Goal: Task Accomplishment & Management: Manage account settings

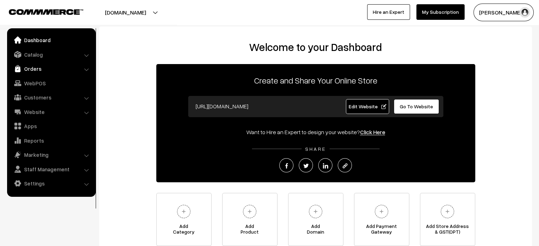
click at [30, 70] on link "Orders" at bounding box center [51, 68] width 84 height 13
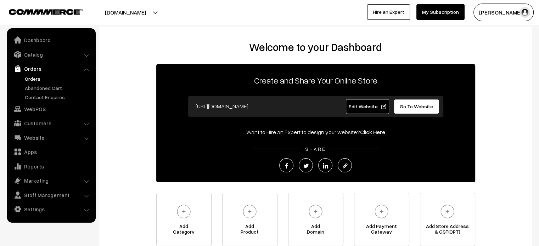
click at [44, 78] on link "Orders" at bounding box center [58, 78] width 70 height 7
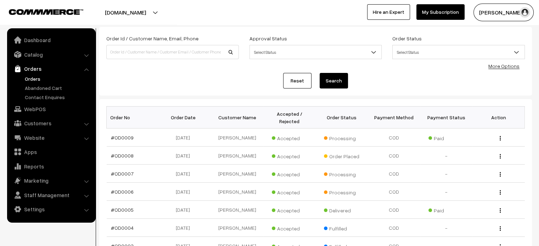
scroll to position [39, 0]
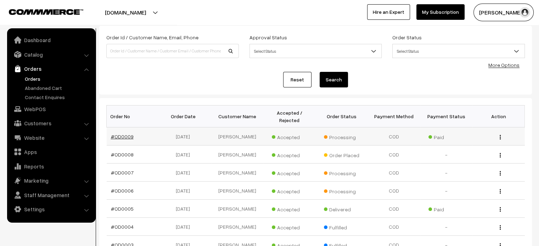
click at [125, 134] on link "#OD0009" at bounding box center [122, 137] width 23 height 6
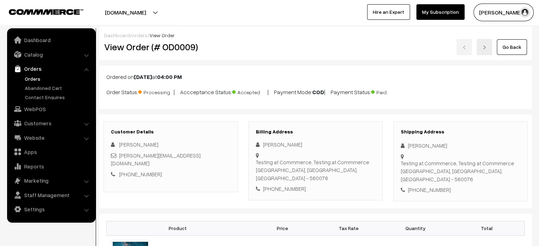
click at [132, 33] on link "orders" at bounding box center [140, 35] width 16 height 6
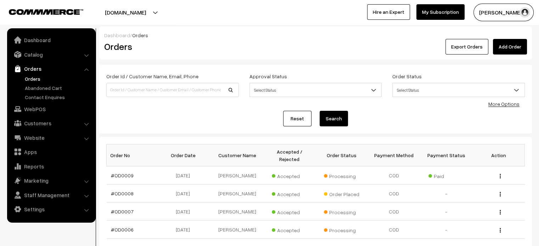
click at [171, 14] on button "[DOMAIN_NAME]" at bounding box center [125, 13] width 91 height 18
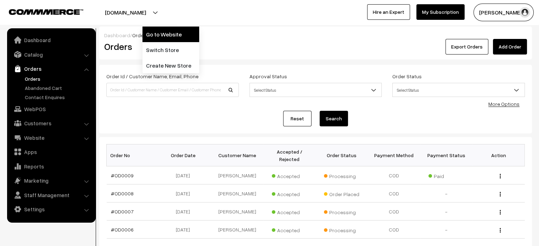
click at [183, 35] on link "Go to Website" at bounding box center [170, 35] width 57 height 16
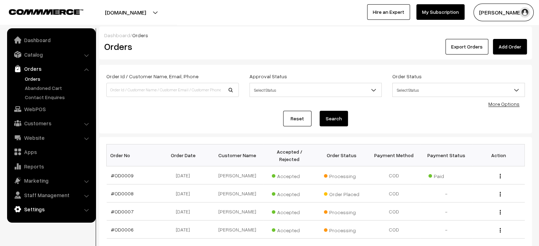
click at [32, 213] on link "Settings" at bounding box center [51, 209] width 84 height 13
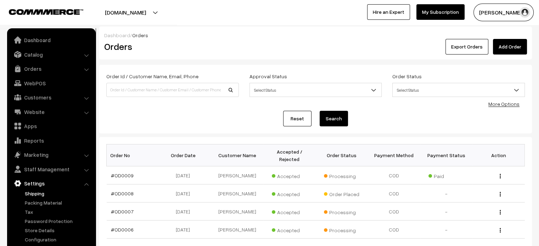
click at [38, 194] on link "Shipping" at bounding box center [58, 193] width 70 height 7
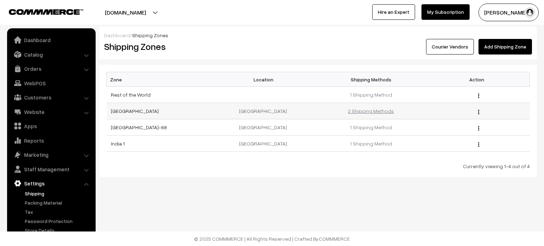
click at [371, 113] on link "2 Shipping Methods" at bounding box center [371, 111] width 46 height 6
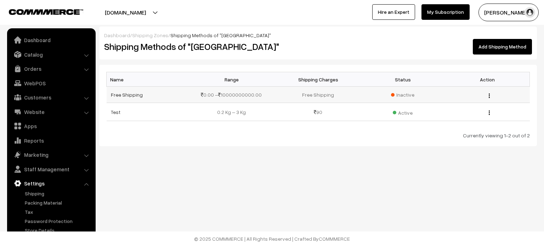
click at [401, 93] on span "Inactive" at bounding box center [402, 94] width 23 height 7
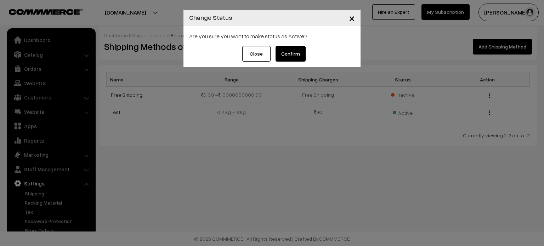
click at [289, 56] on button "Confirm" at bounding box center [291, 54] width 30 height 16
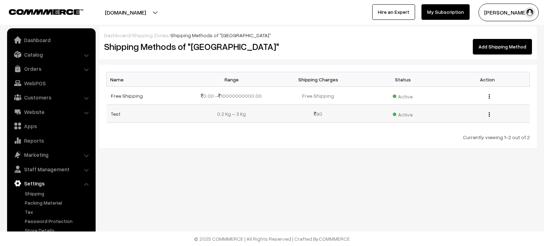
click at [407, 114] on span "Active" at bounding box center [403, 113] width 20 height 9
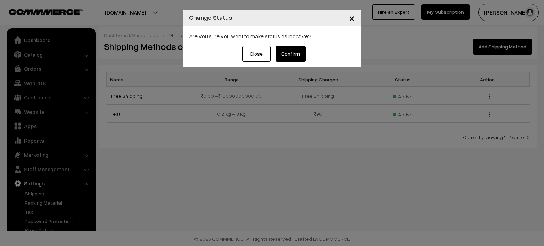
click at [290, 52] on button "Confirm" at bounding box center [291, 54] width 30 height 16
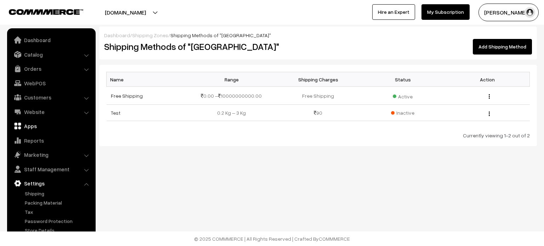
click at [28, 122] on link "Apps" at bounding box center [51, 126] width 84 height 13
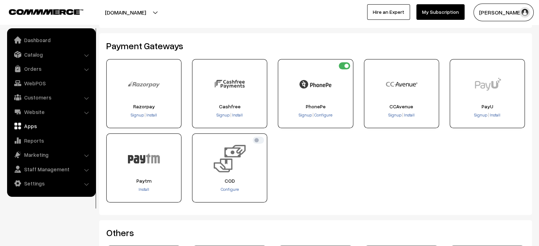
scroll to position [127, 0]
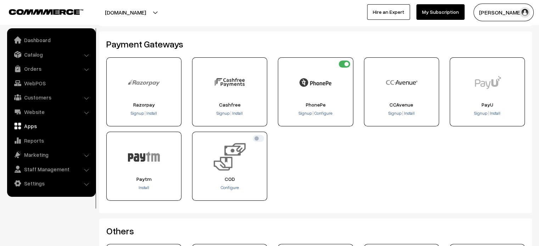
click at [260, 138] on input "checkbox" at bounding box center [257, 138] width 11 height 7
checkbox input "true"
click at [35, 69] on link "Orders" at bounding box center [51, 68] width 84 height 13
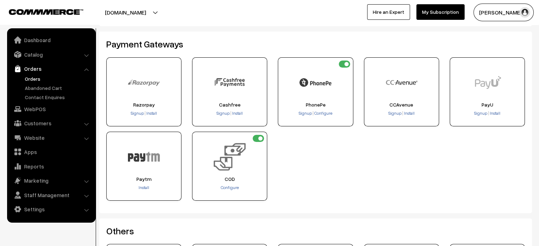
click at [34, 80] on link "Orders" at bounding box center [58, 78] width 70 height 7
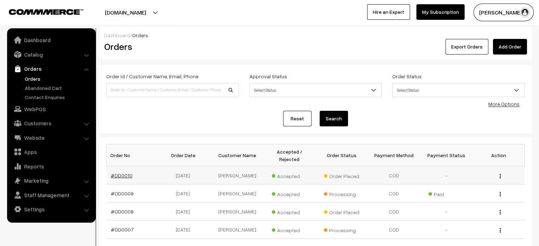
click at [119, 172] on link "#OD0010" at bounding box center [122, 175] width 22 height 6
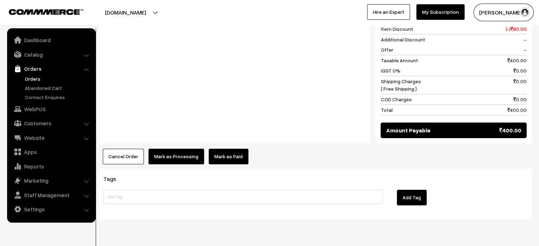
scroll to position [476, 0]
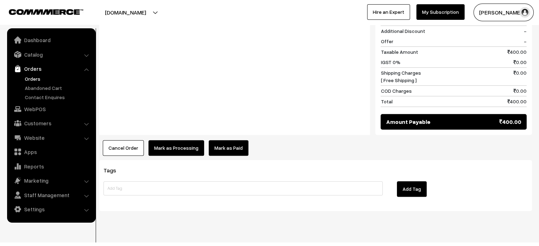
click at [165, 141] on button "Mark as Processing" at bounding box center [176, 148] width 56 height 16
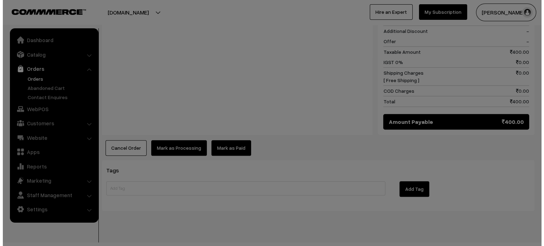
scroll to position [479, 0]
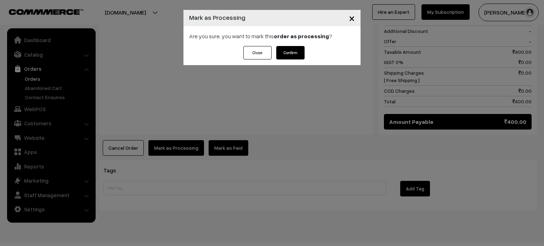
click at [286, 56] on button "Confirm" at bounding box center [290, 52] width 28 height 13
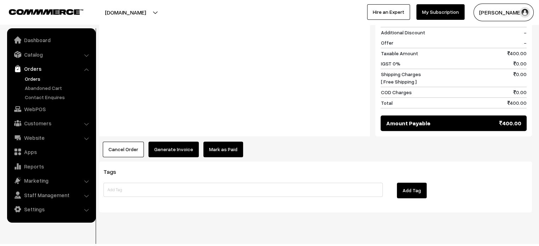
scroll to position [476, 0]
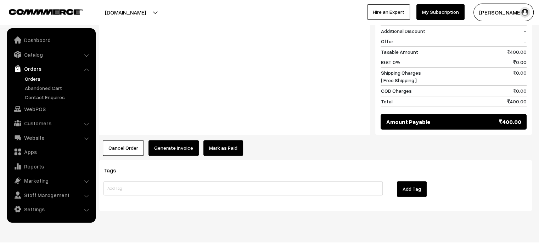
click at [165, 140] on button "Generate Invoice" at bounding box center [173, 148] width 50 height 16
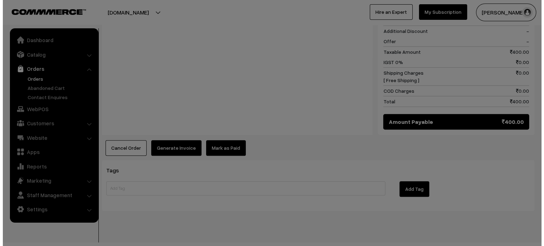
scroll to position [479, 0]
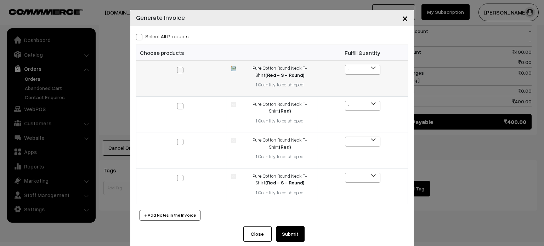
click at [177, 71] on span at bounding box center [180, 70] width 6 height 6
click at [176, 68] on input "checkbox" at bounding box center [176, 65] width 5 height 5
checkbox input "true"
click at [177, 102] on label at bounding box center [181, 106] width 8 height 8
click at [177, 102] on input "checkbox" at bounding box center [176, 101] width 5 height 5
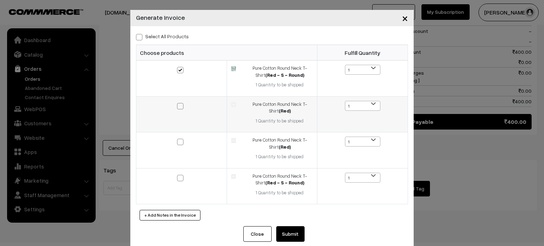
checkbox input "true"
click at [180, 145] on label at bounding box center [181, 141] width 8 height 8
click at [178, 140] on input "checkbox" at bounding box center [176, 137] width 5 height 5
checkbox input "true"
click at [292, 236] on button "Submit" at bounding box center [290, 234] width 28 height 16
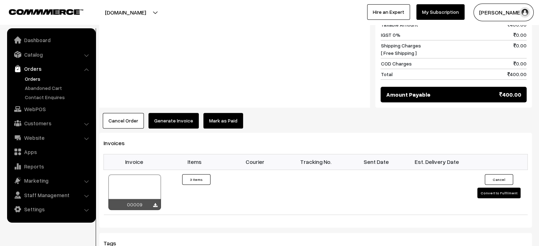
scroll to position [499, 0]
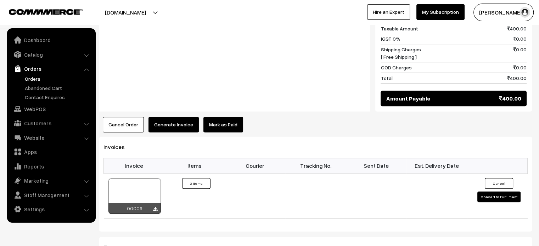
click at [176, 121] on button "Generate Invoice" at bounding box center [173, 125] width 50 height 16
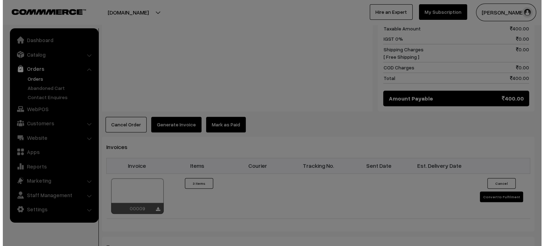
scroll to position [502, 0]
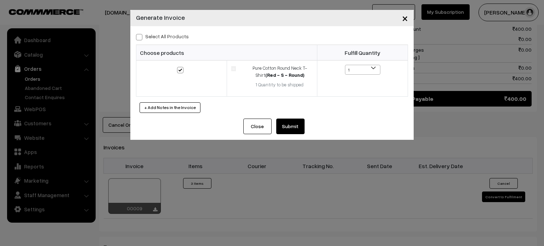
click at [286, 126] on button "Submit" at bounding box center [290, 127] width 28 height 16
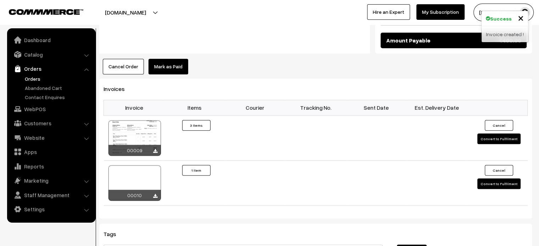
scroll to position [572, 0]
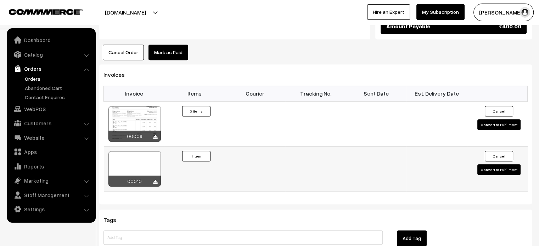
click at [502, 151] on button "Cancel" at bounding box center [498, 156] width 28 height 11
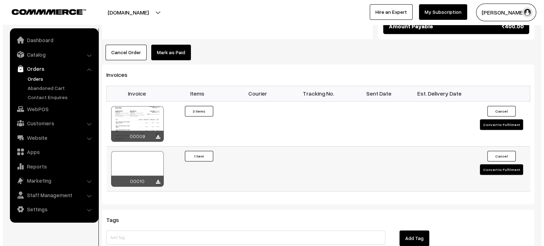
scroll to position [574, 0]
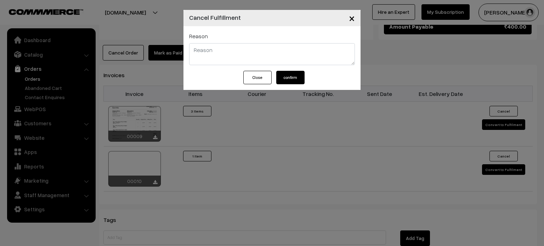
click at [275, 49] on textarea at bounding box center [272, 54] width 166 height 22
type textarea "Cancelled due to Out of stock"
click at [289, 80] on button "confirm" at bounding box center [290, 77] width 28 height 13
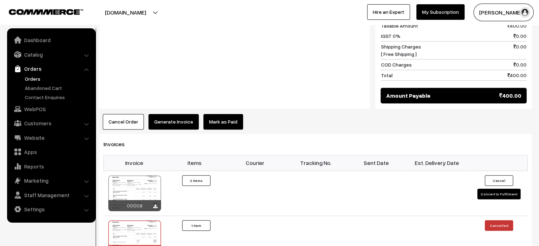
scroll to position [500, 0]
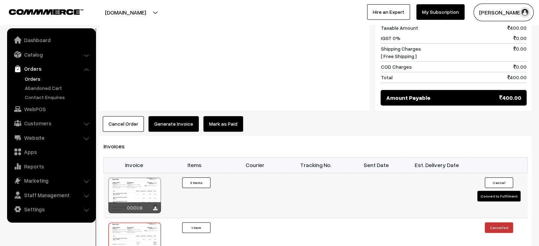
click at [494, 191] on button "Convert to Fulfilment" at bounding box center [498, 196] width 43 height 11
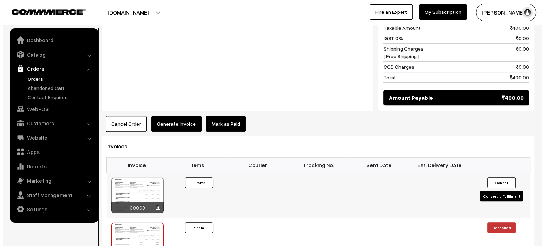
scroll to position [503, 0]
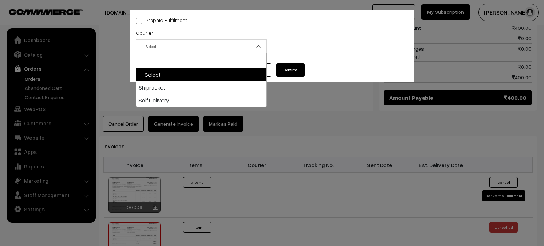
click at [187, 50] on span "-- Select --" at bounding box center [201, 46] width 130 height 12
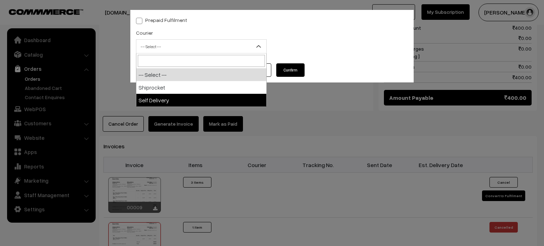
select select "2"
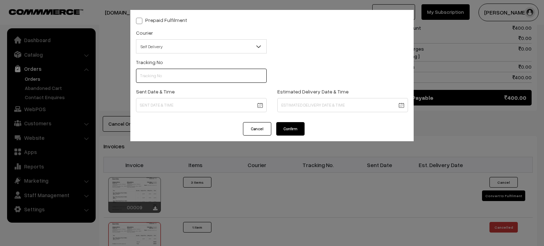
click at [227, 77] on input "text" at bounding box center [201, 76] width 131 height 14
click at [292, 126] on button "Confirm" at bounding box center [290, 128] width 28 height 13
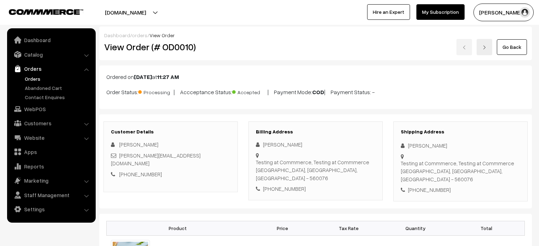
scroll to position [500, 0]
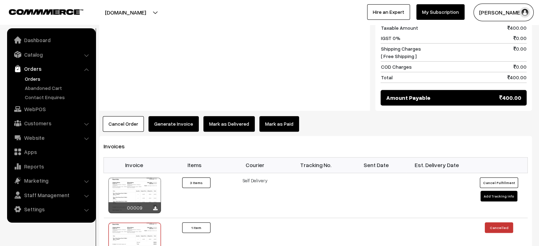
click at [225, 117] on button "Mark as Delivered" at bounding box center [228, 124] width 51 height 16
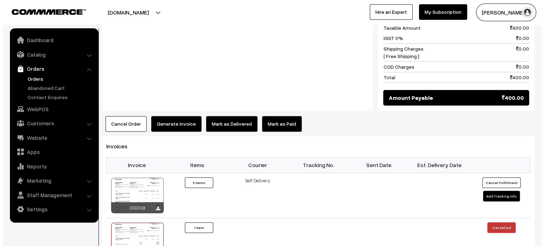
scroll to position [503, 0]
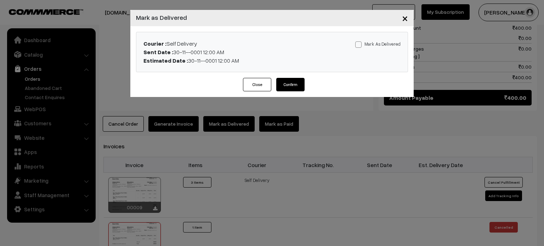
click at [359, 45] on span at bounding box center [358, 44] width 6 height 6
click at [359, 45] on input "Mark As Delivered" at bounding box center [357, 43] width 5 height 5
checkbox input "true"
click at [288, 83] on button "Confirm" at bounding box center [290, 84] width 28 height 13
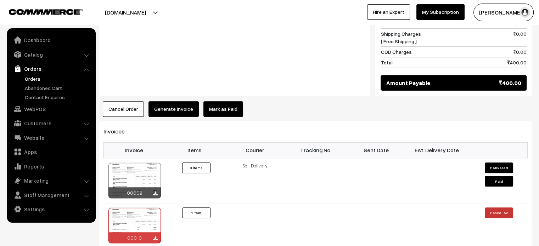
scroll to position [518, 0]
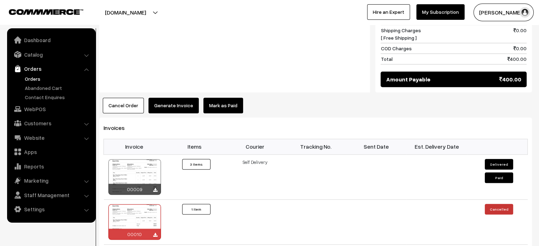
click at [35, 80] on link "Orders" at bounding box center [58, 78] width 70 height 7
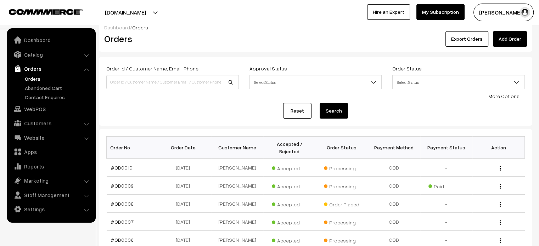
scroll to position [8, 0]
